Goal: Task Accomplishment & Management: Manage account settings

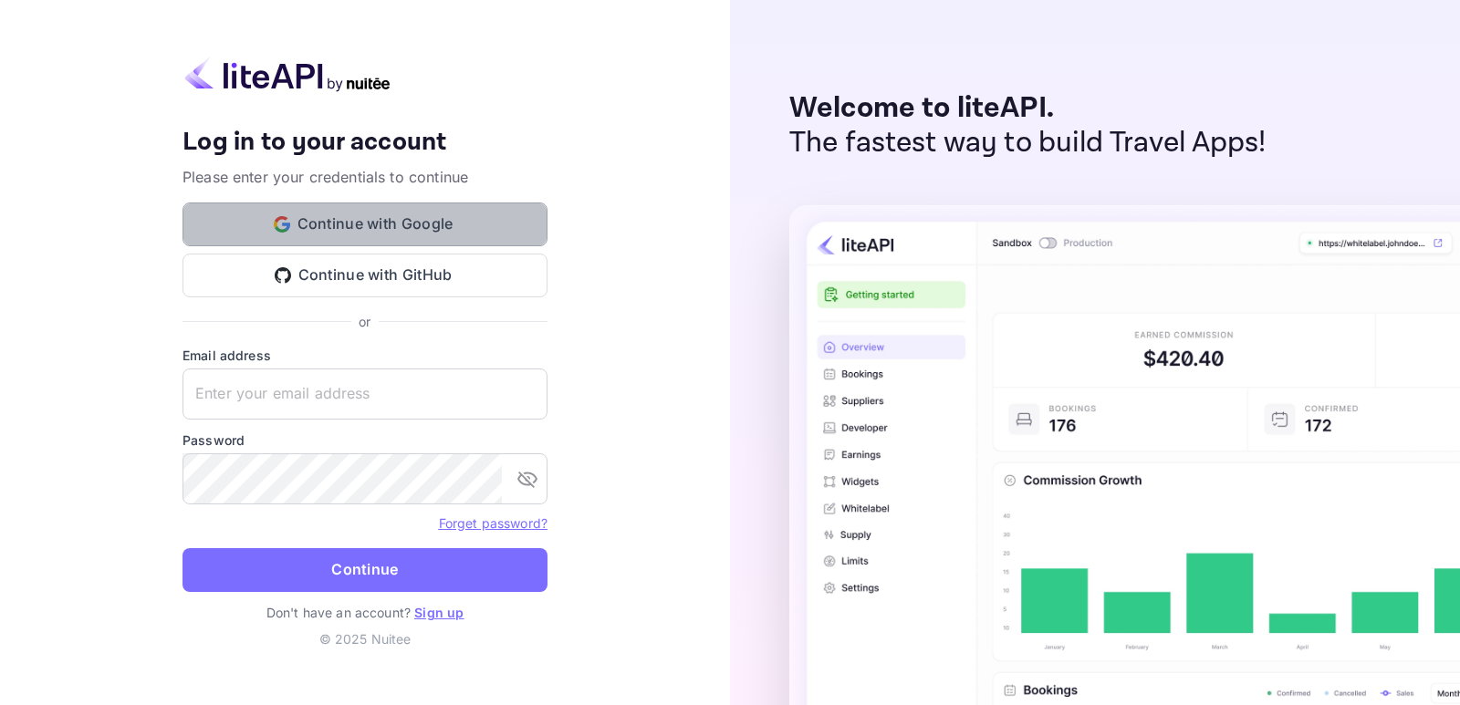
click at [337, 225] on button "Continue with Google" at bounding box center [364, 225] width 365 height 44
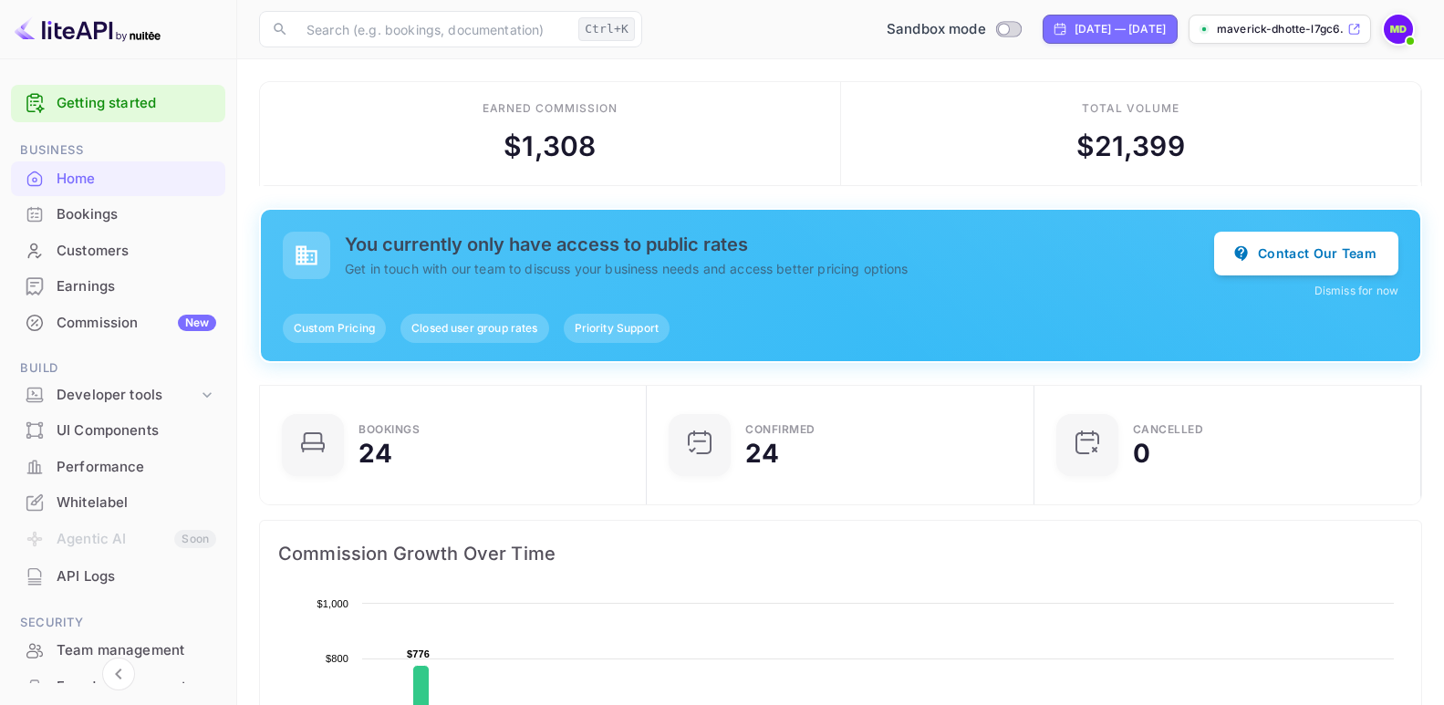
scroll to position [281, 361]
click at [114, 398] on div "Developer tools" at bounding box center [127, 395] width 141 height 21
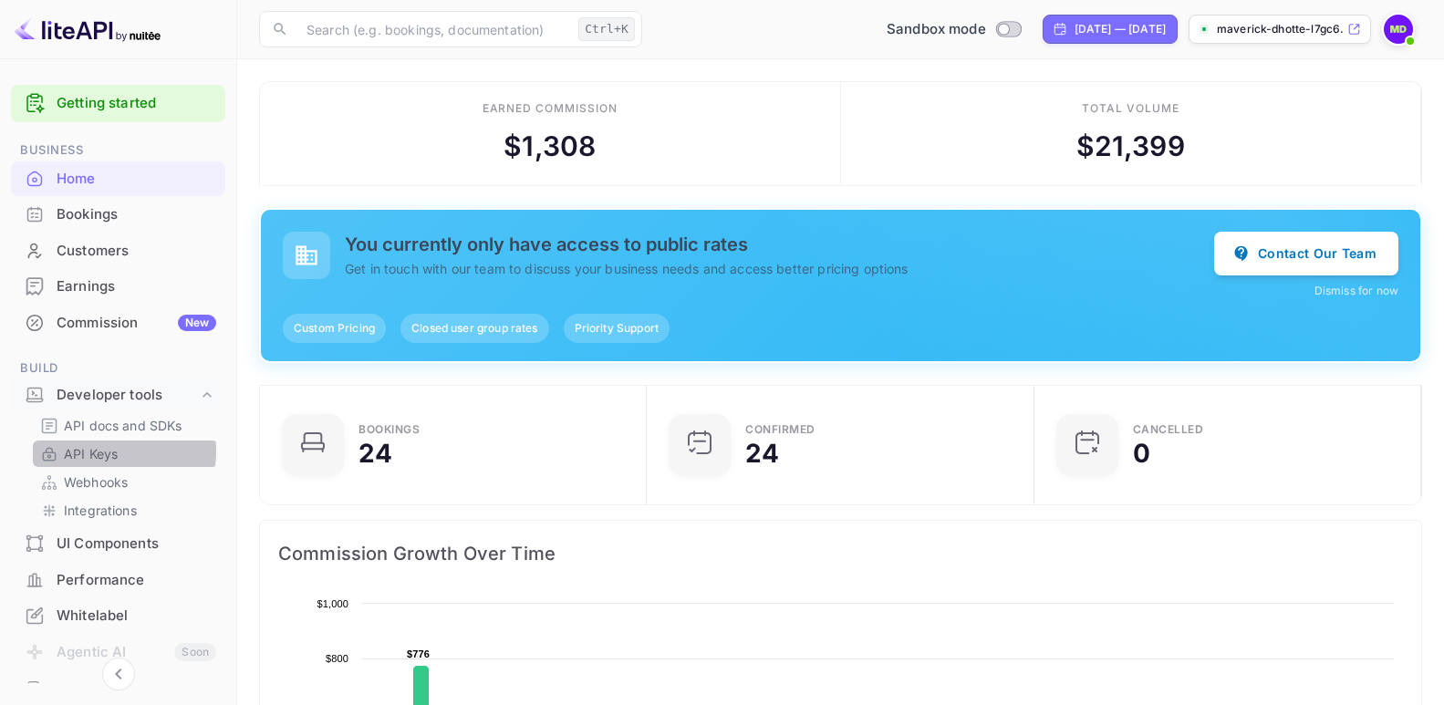
click at [95, 451] on p "API Keys" at bounding box center [91, 453] width 54 height 19
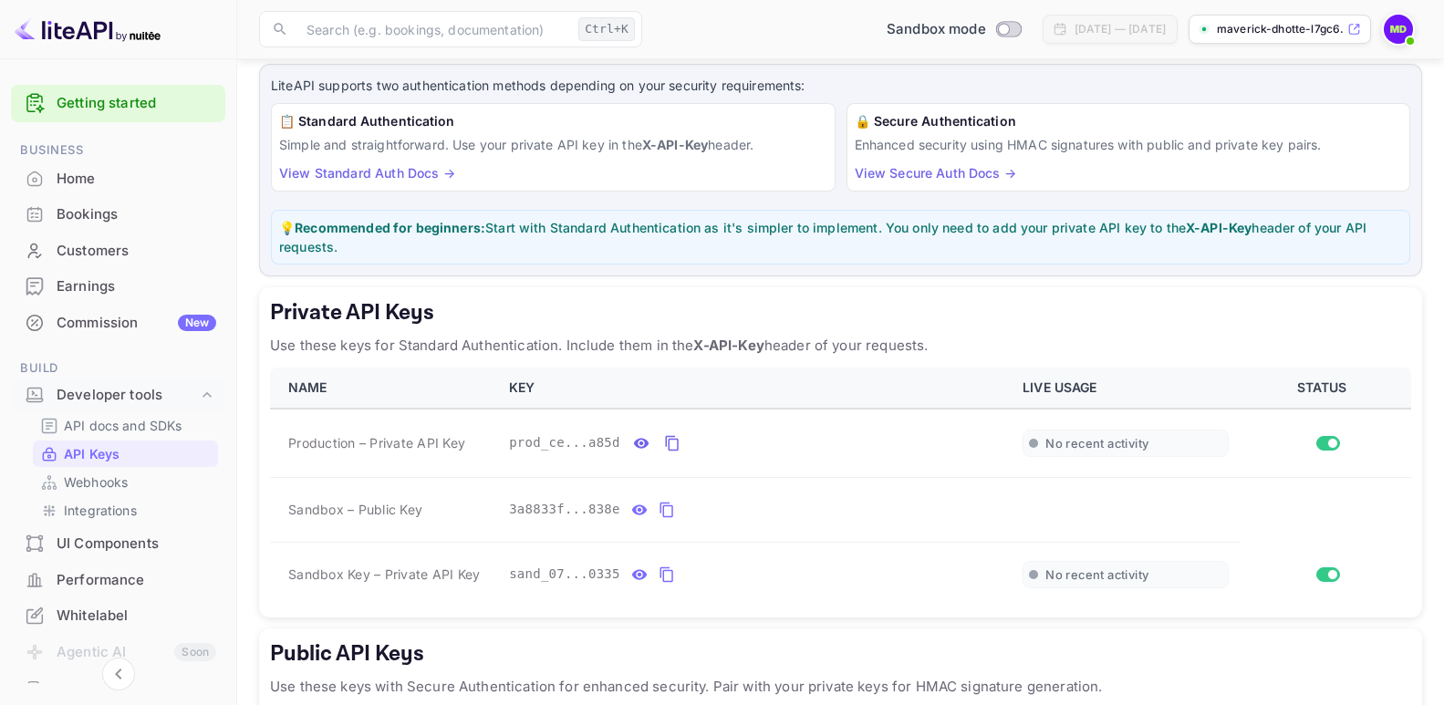
scroll to position [133, 0]
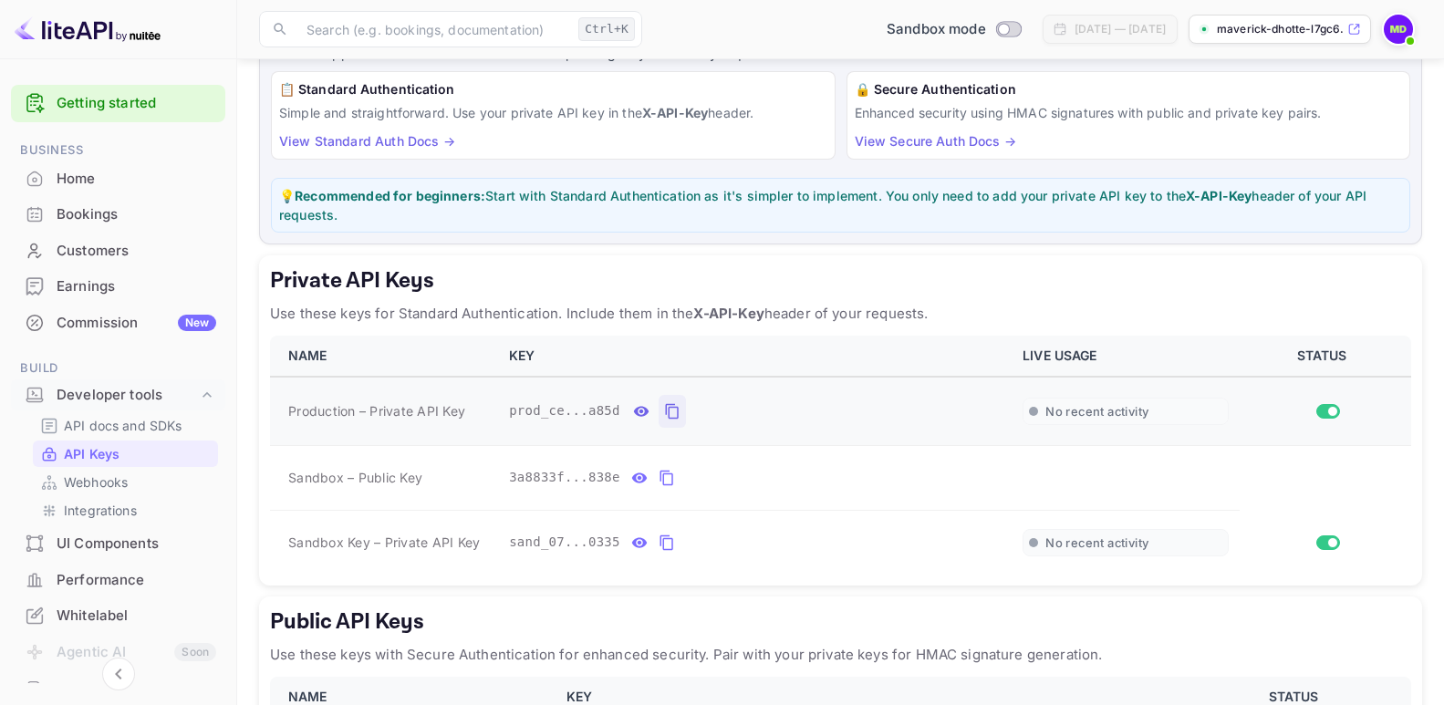
click at [665, 407] on icon "private api keys table" at bounding box center [671, 412] width 13 height 16
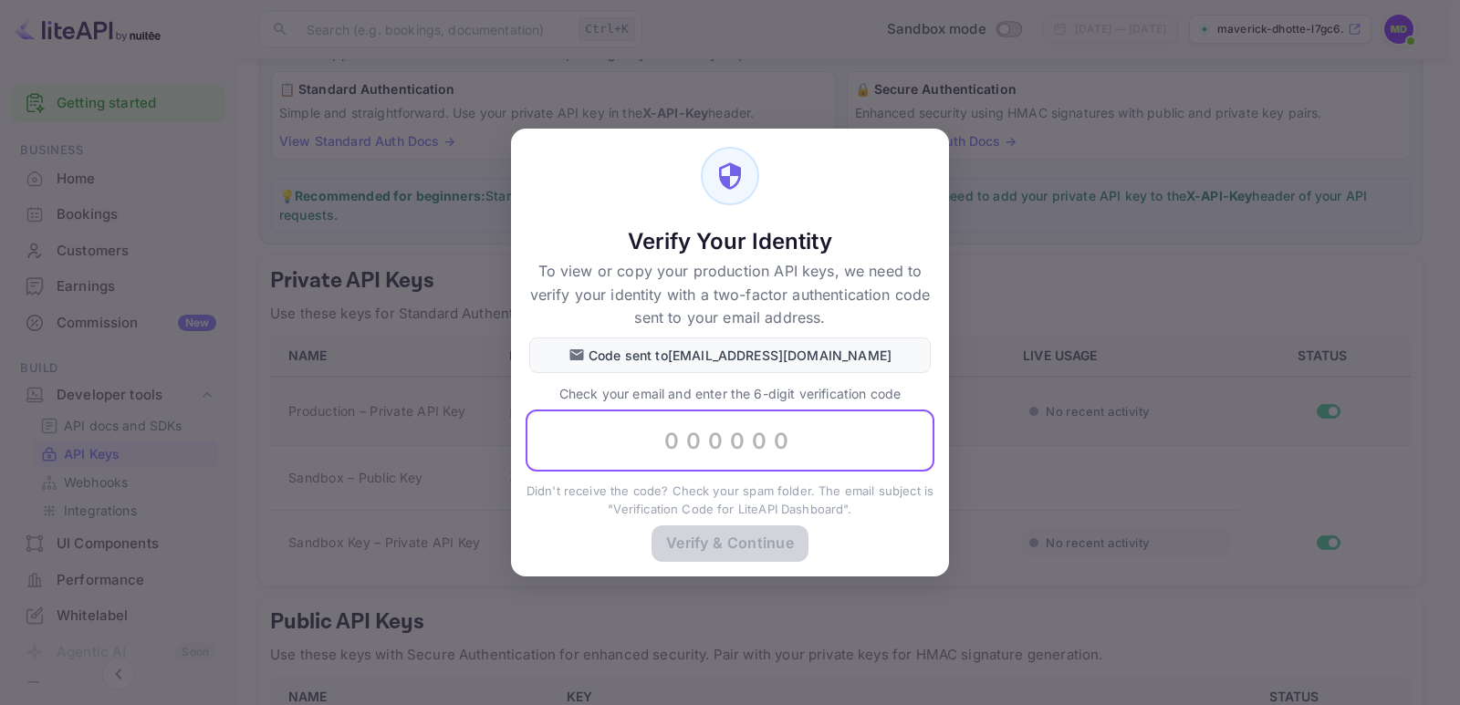
click at [679, 430] on input "text" at bounding box center [730, 442] width 409 height 62
type input "383568"
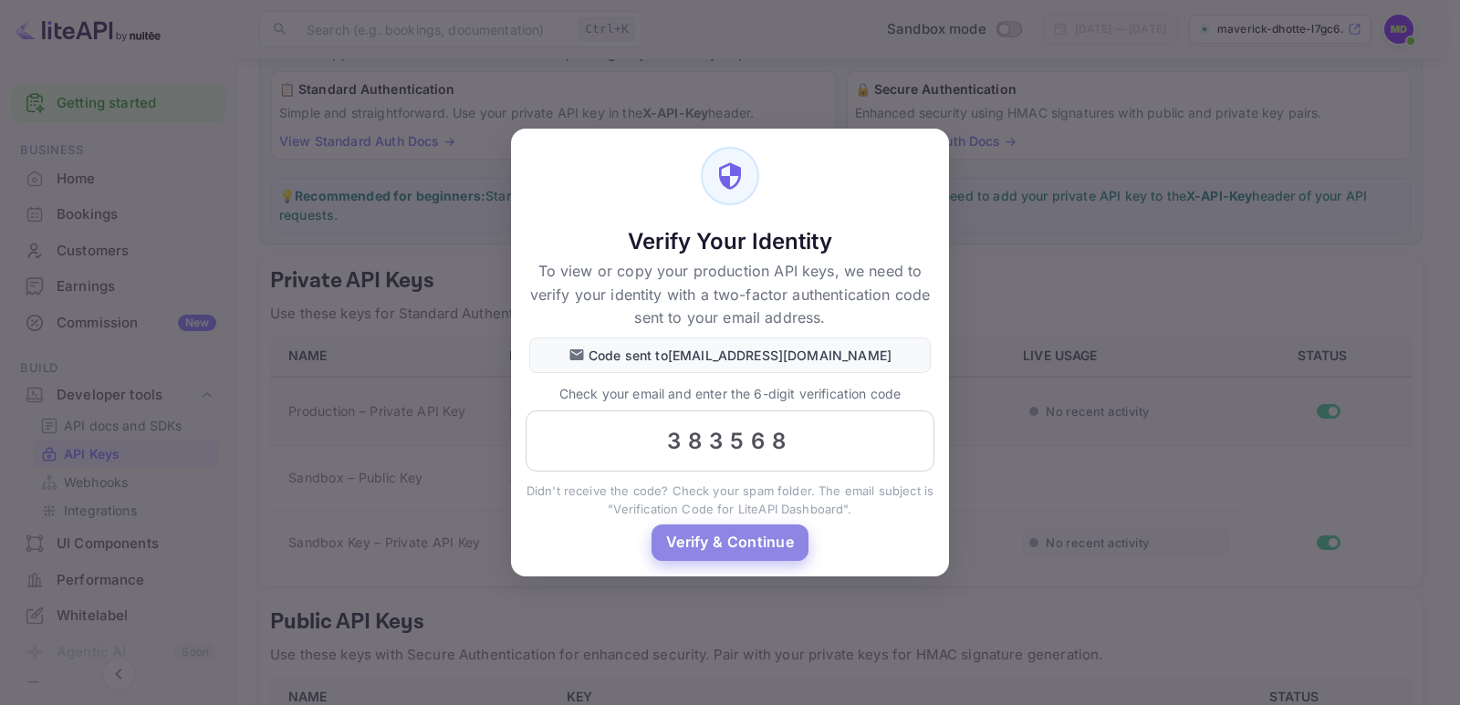
click at [719, 549] on button "Verify & Continue" at bounding box center [729, 543] width 157 height 36
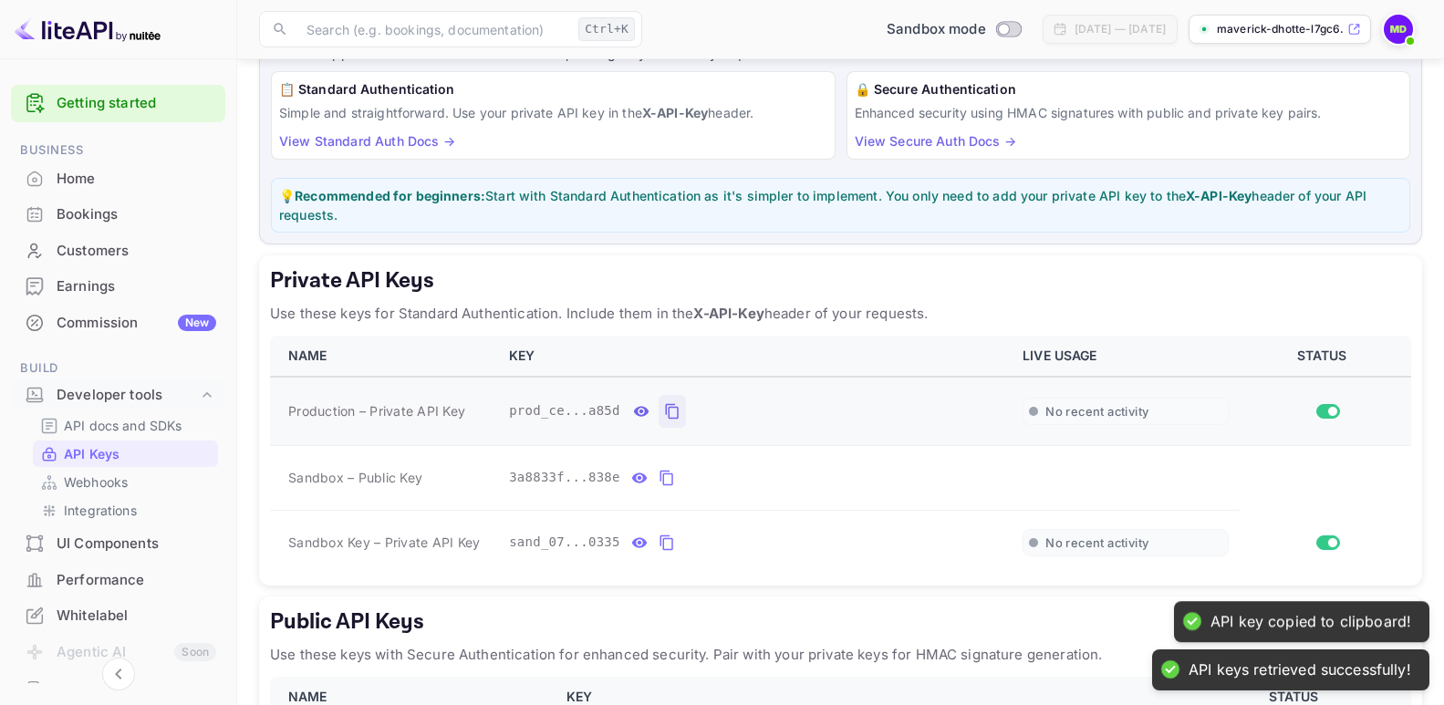
click at [665, 407] on icon "private api keys table" at bounding box center [671, 412] width 13 height 16
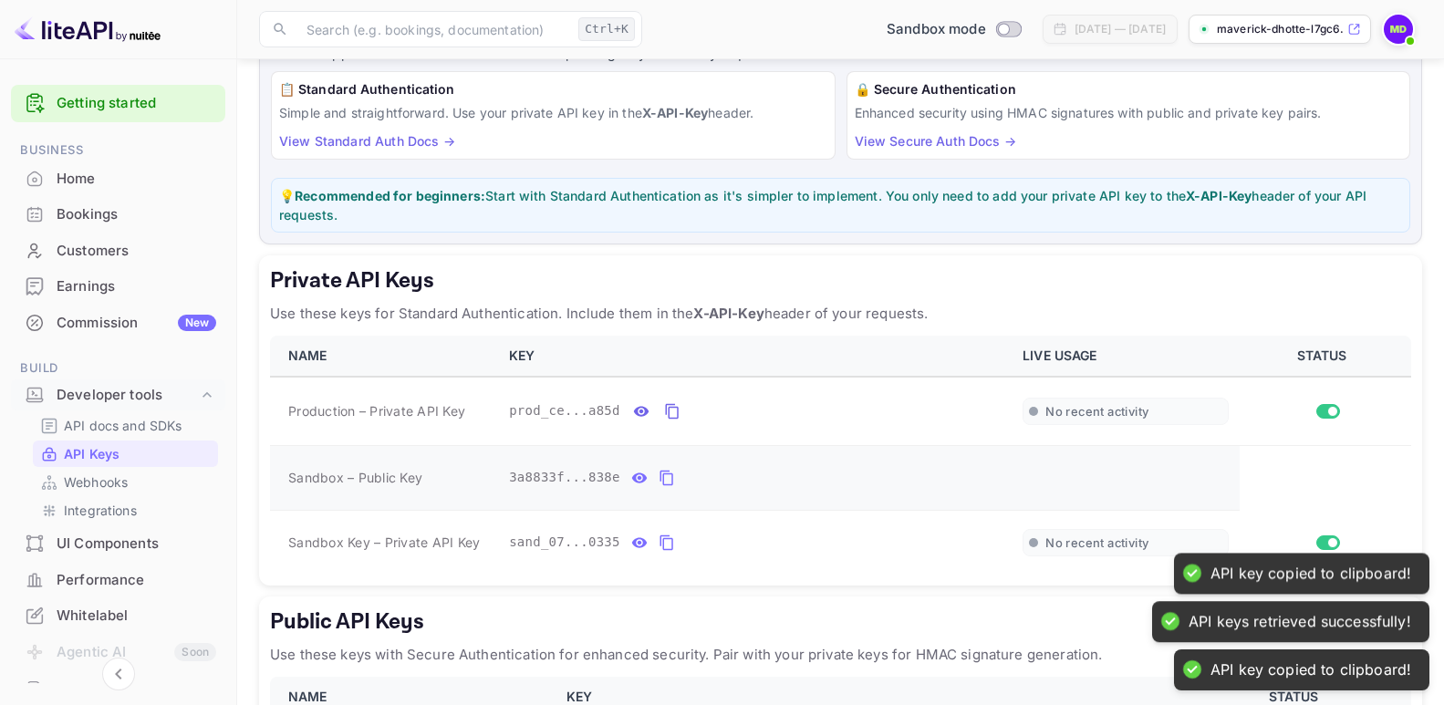
scroll to position [42, 0]
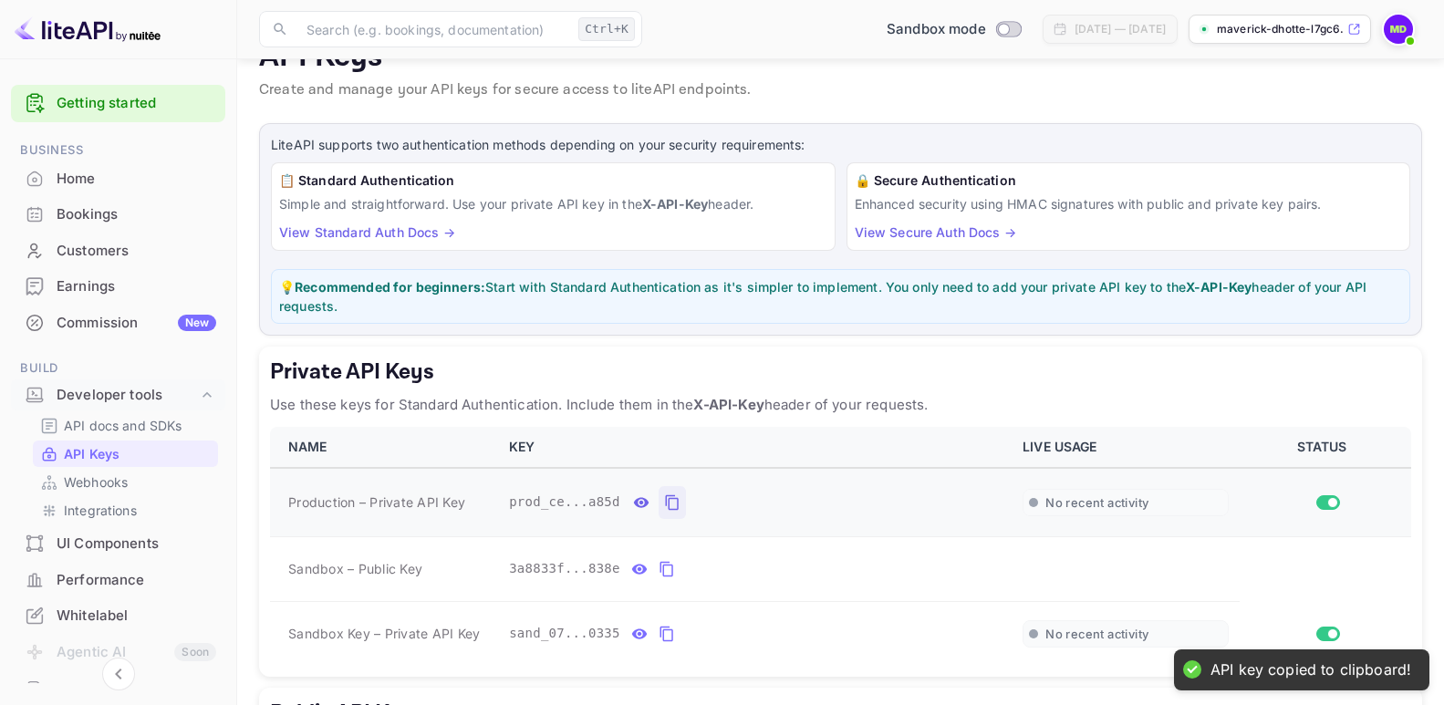
click at [664, 500] on icon "private api keys table" at bounding box center [672, 503] width 16 height 22
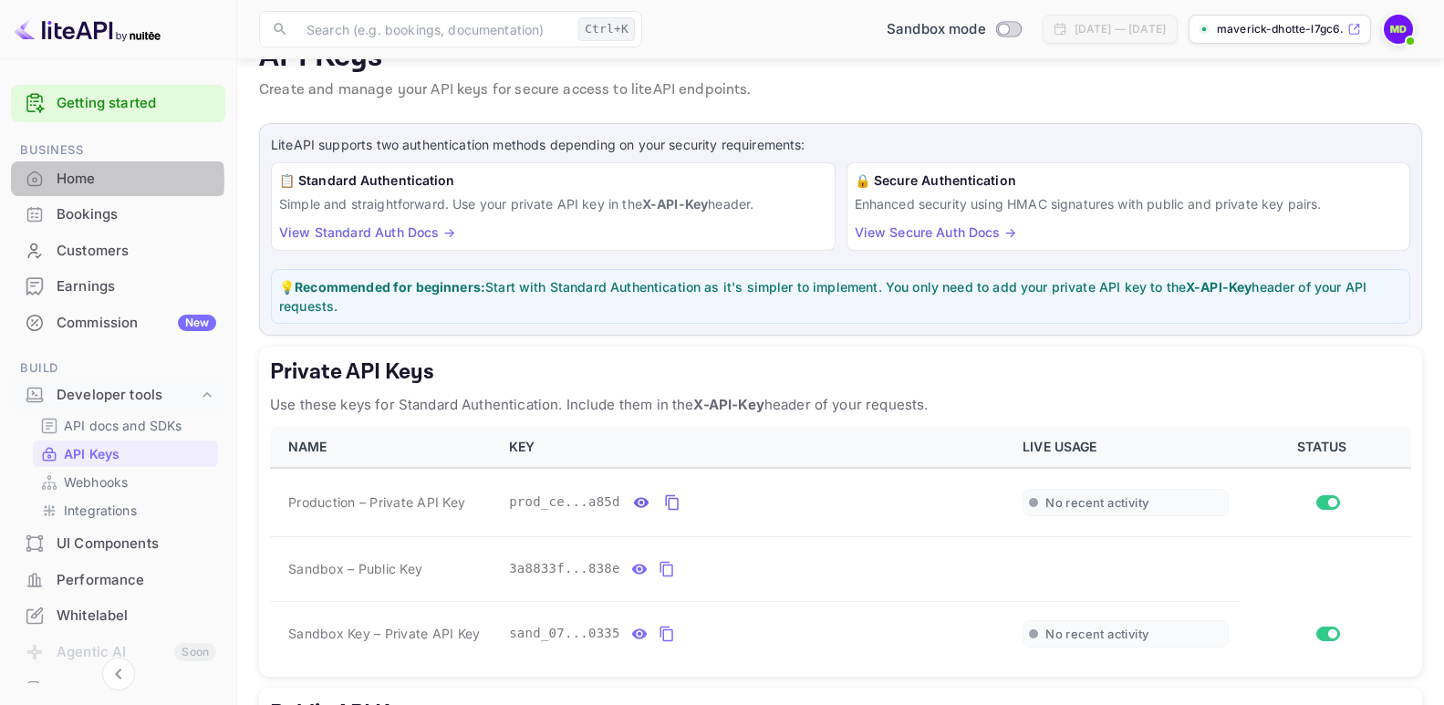
click at [80, 180] on div "Home" at bounding box center [137, 179] width 160 height 21
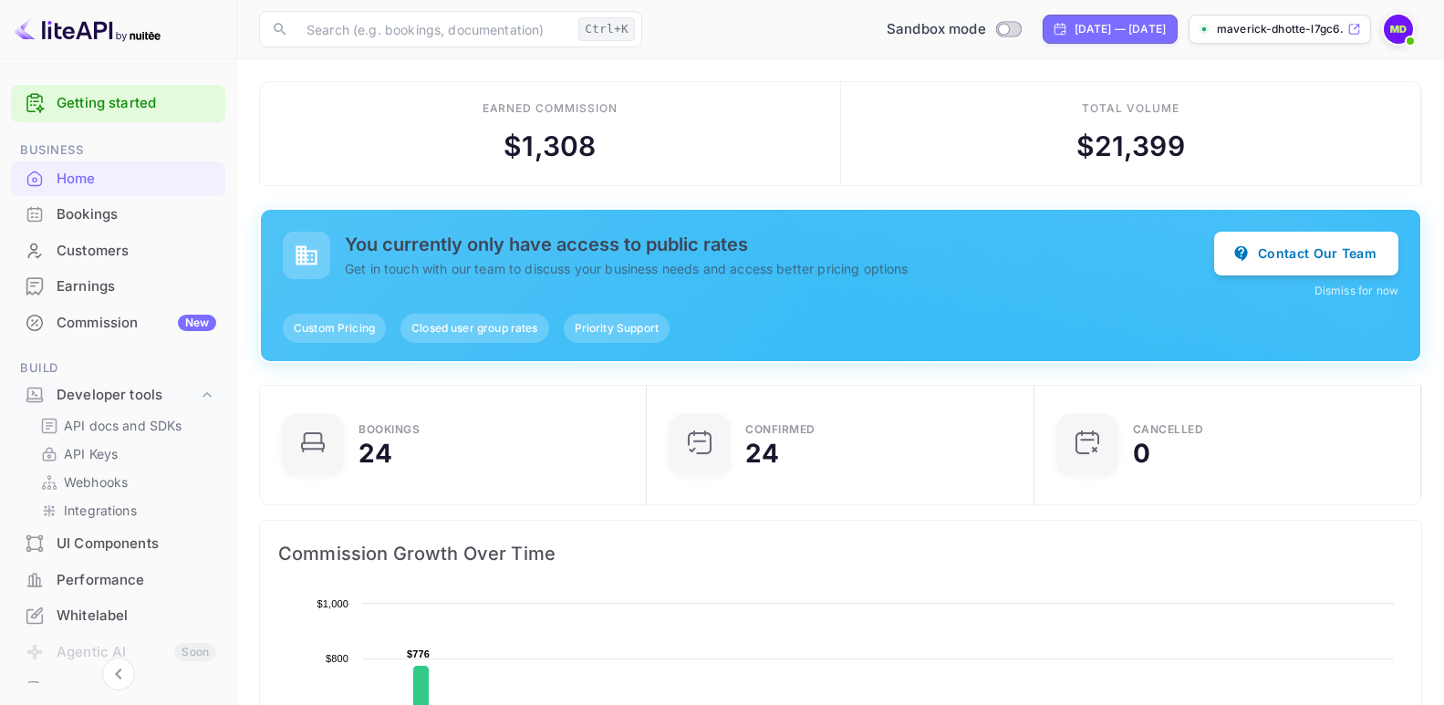
scroll to position [281, 361]
click at [354, 317] on div "Custom Pricing" at bounding box center [334, 328] width 103 height 29
click at [455, 317] on div "Closed user group rates" at bounding box center [475, 328] width 148 height 29
click at [618, 326] on span "Priority Support" at bounding box center [617, 328] width 106 height 16
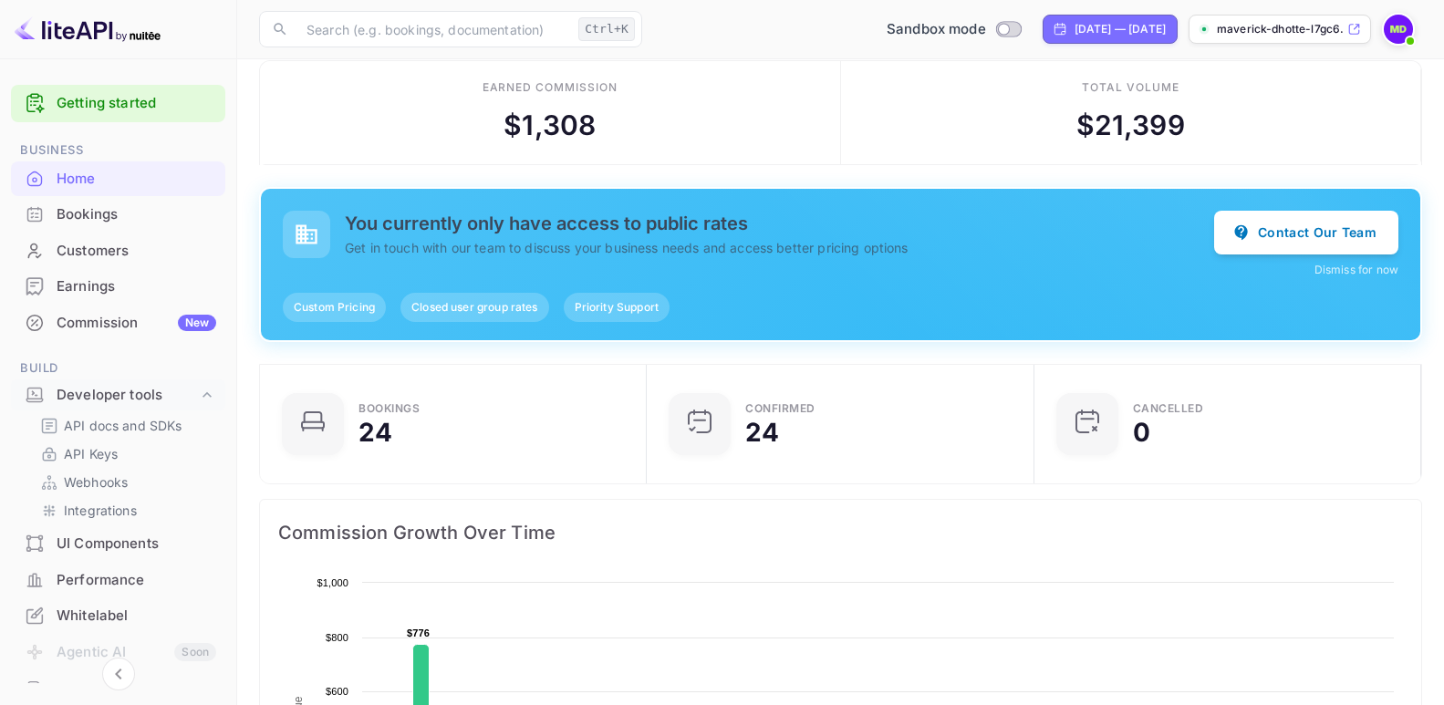
scroll to position [0, 0]
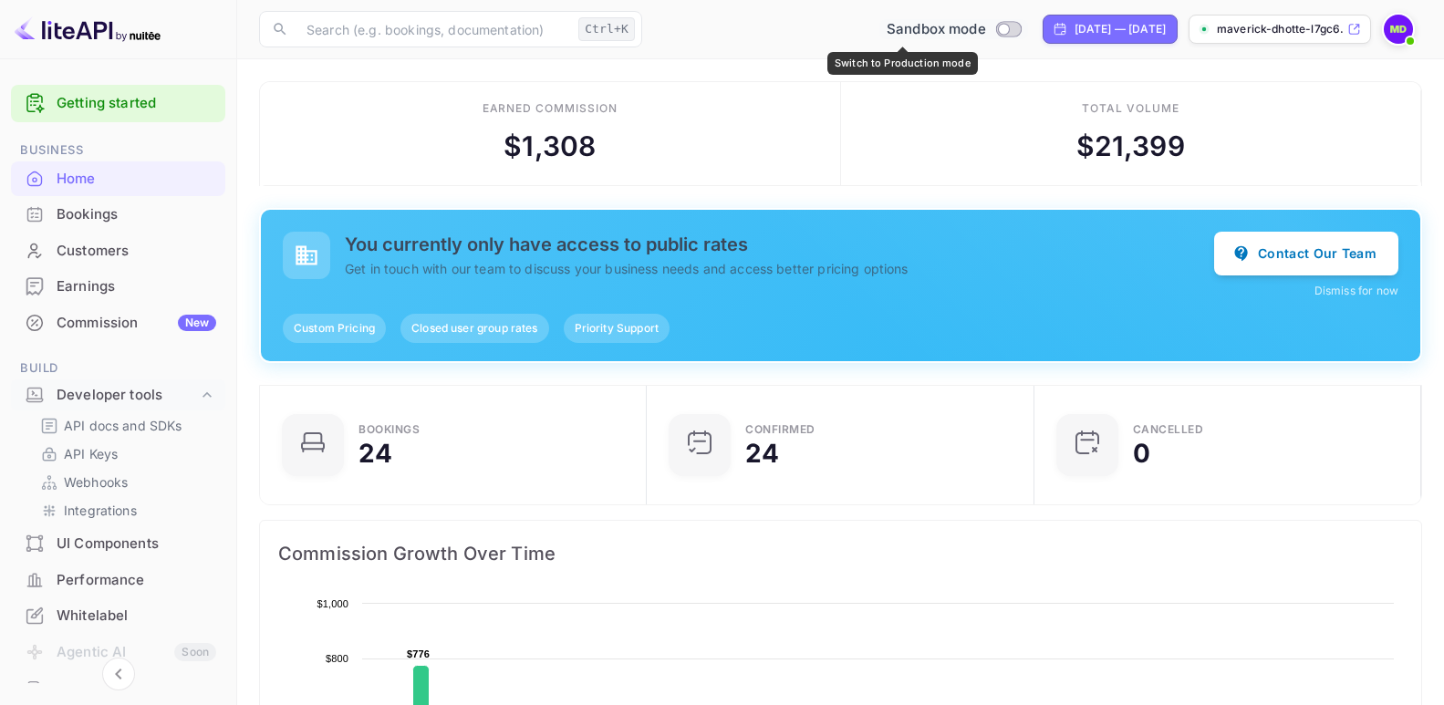
click at [995, 21] on span "Switch to Production mode" at bounding box center [1008, 29] width 26 height 16
checkbox input "true"
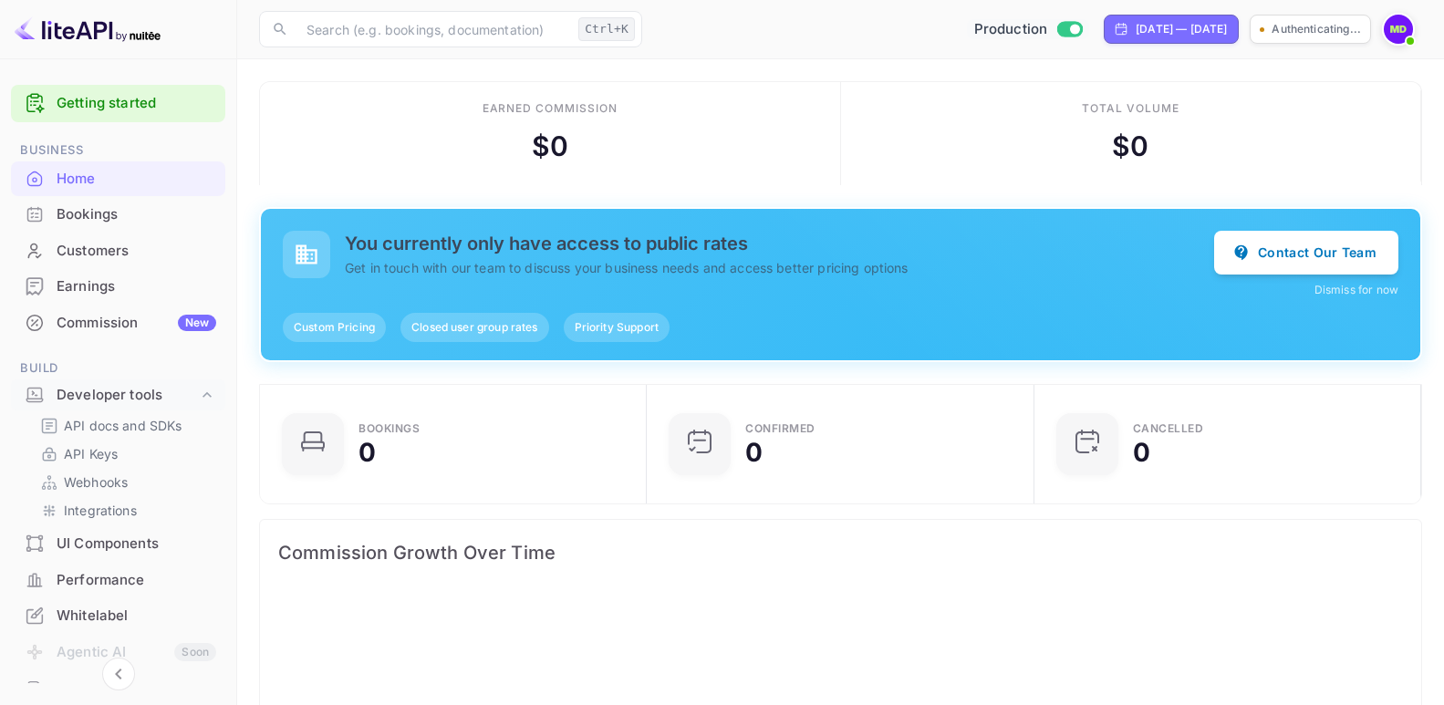
scroll to position [281, 361]
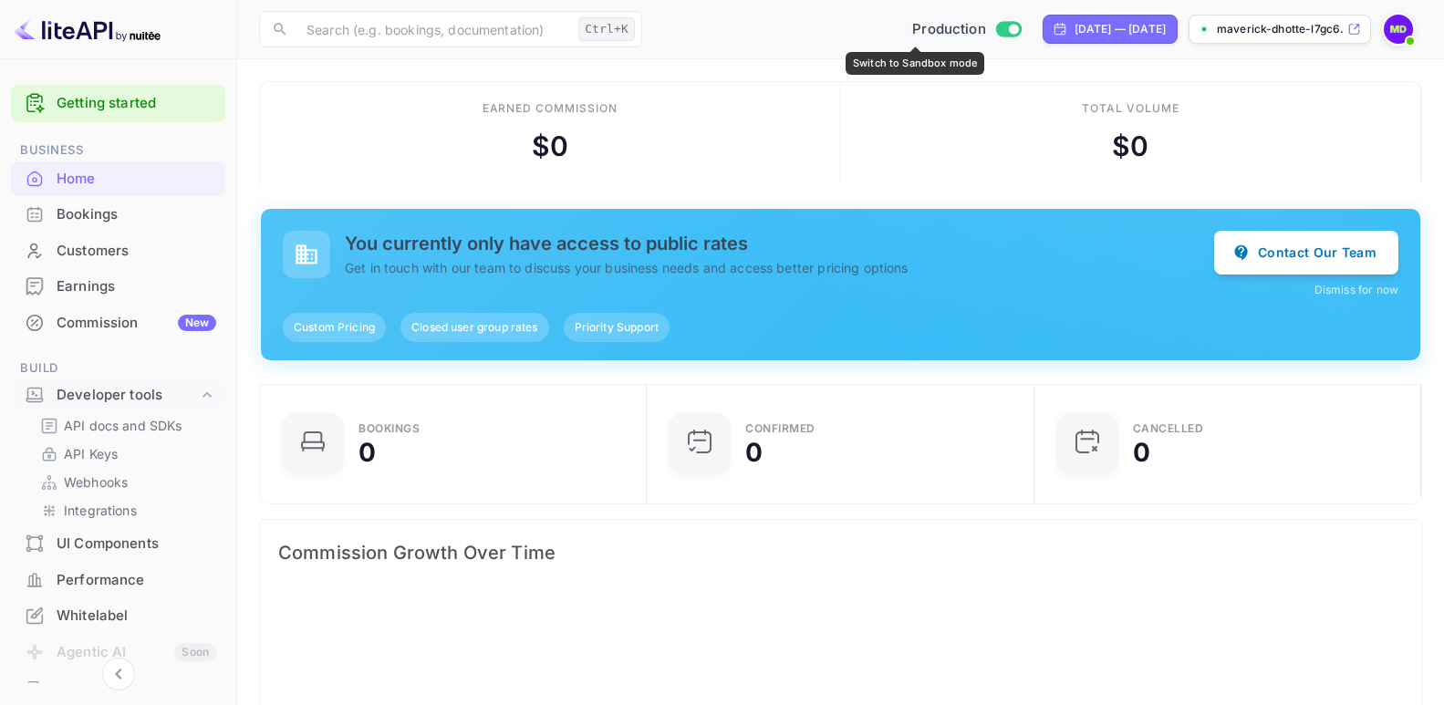
click at [995, 29] on input "Switch to Sandbox mode" at bounding box center [1013, 29] width 36 height 12
checkbox input "false"
